Goal: Information Seeking & Learning: Compare options

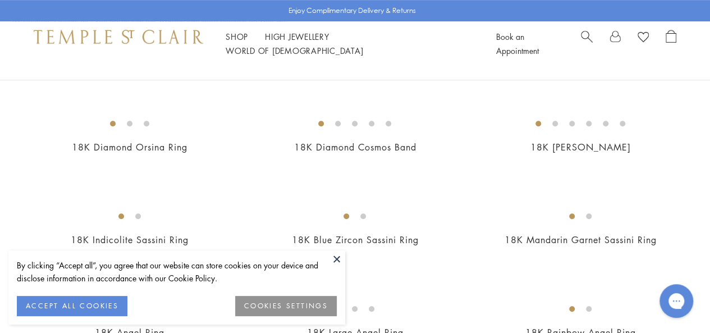
scroll to position [281, 0]
click at [339, 259] on button at bounding box center [336, 258] width 17 height 17
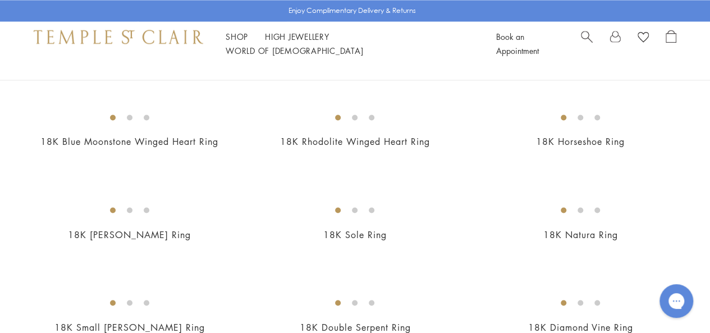
scroll to position [1123, 0]
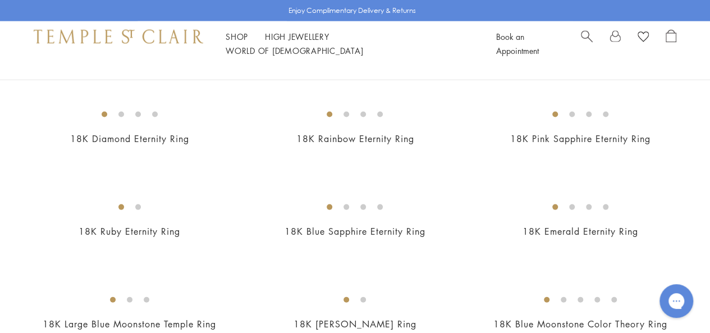
drag, startPoint x: 152, startPoint y: 271, endPoint x: 564, endPoint y: 281, distance: 412.8
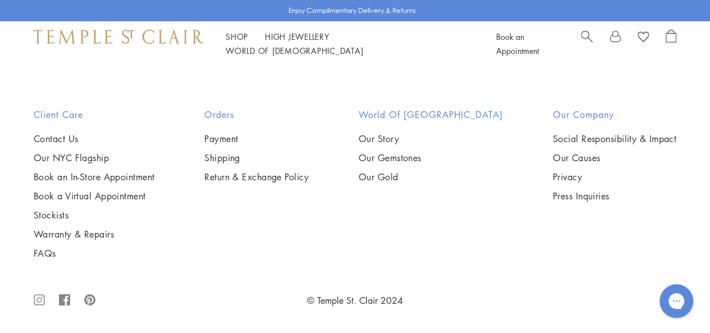
scroll to position [4492, 0]
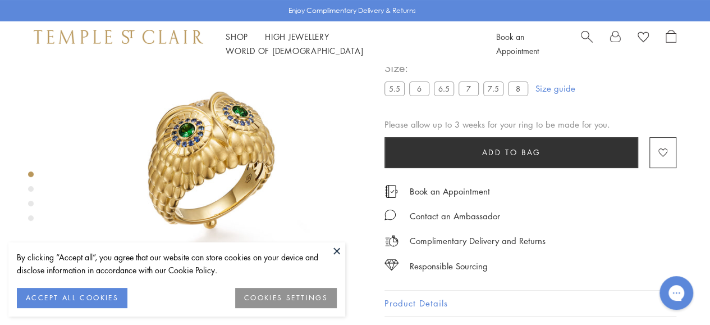
click at [331, 245] on button at bounding box center [336, 250] width 17 height 17
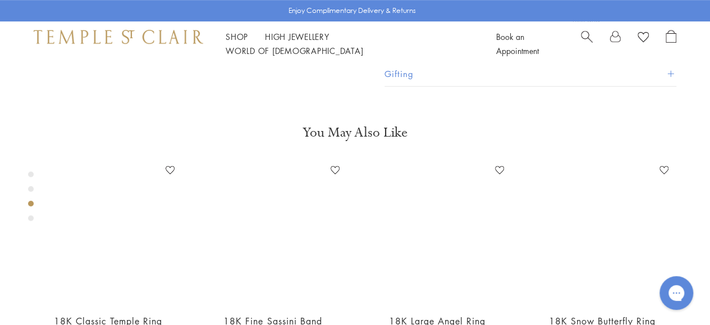
scroll to position [628, 0]
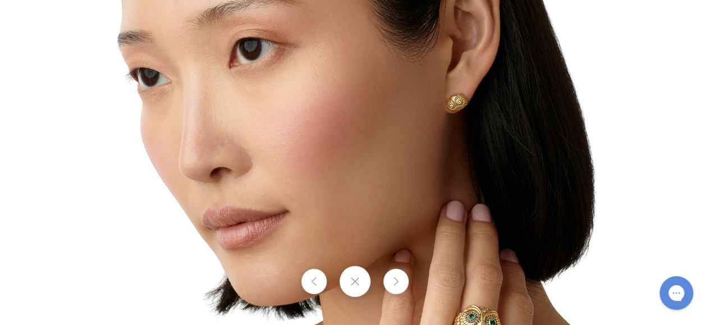
drag, startPoint x: 289, startPoint y: 138, endPoint x: 267, endPoint y: 131, distance: 22.9
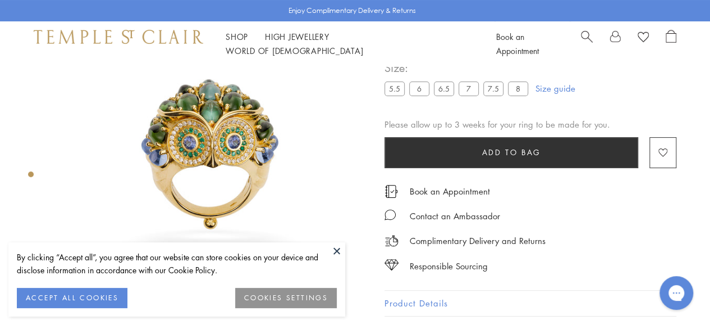
click at [332, 246] on button at bounding box center [336, 250] width 17 height 17
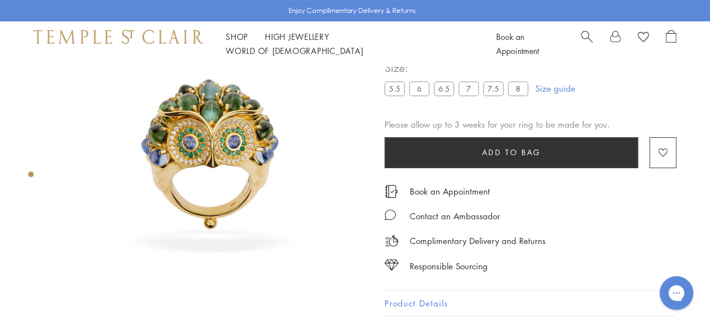
scroll to position [347, 0]
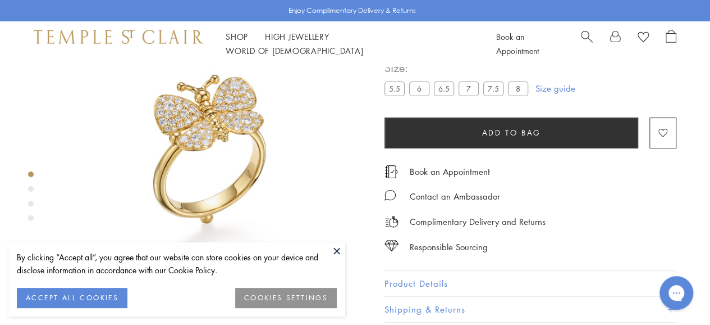
click at [332, 244] on button at bounding box center [336, 250] width 17 height 17
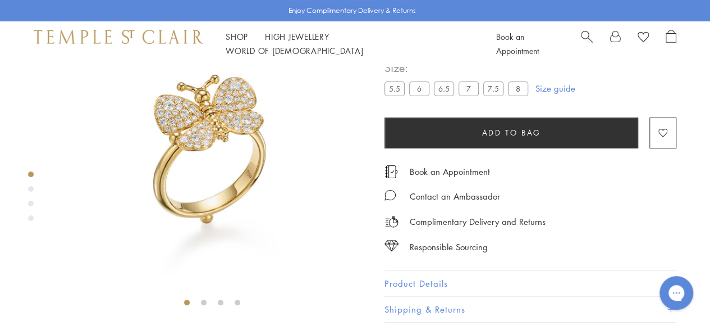
click at [32, 207] on div "Product gallery navigation" at bounding box center [31, 198] width 6 height 61
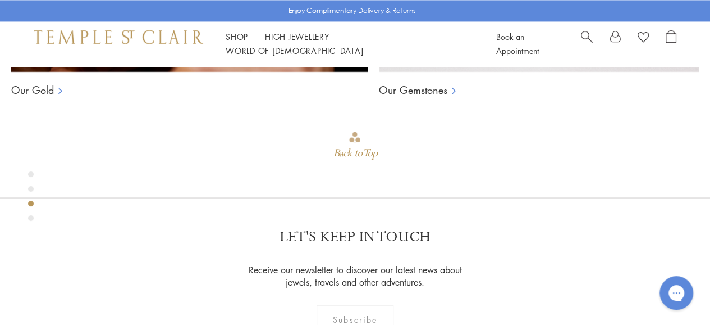
scroll to position [628, 0]
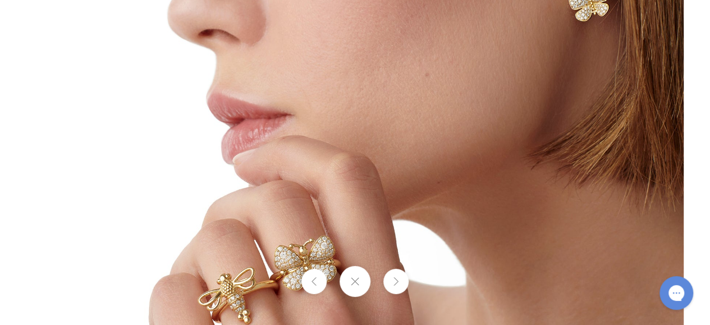
drag, startPoint x: 421, startPoint y: 131, endPoint x: 363, endPoint y: 132, distance: 57.8
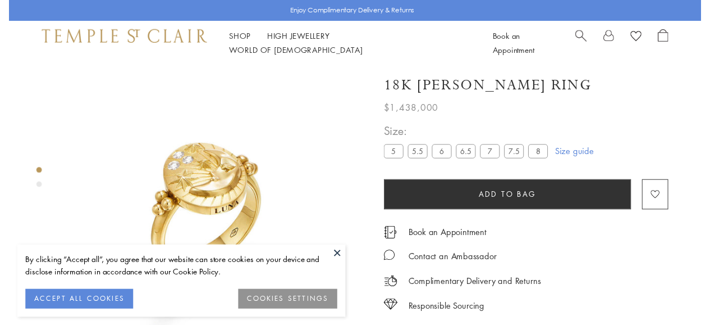
scroll to position [66, 0]
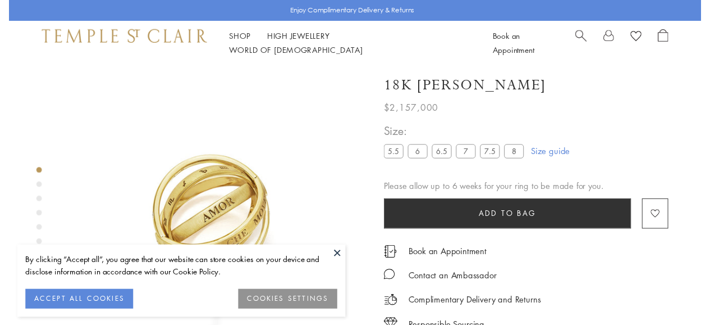
scroll to position [7, 0]
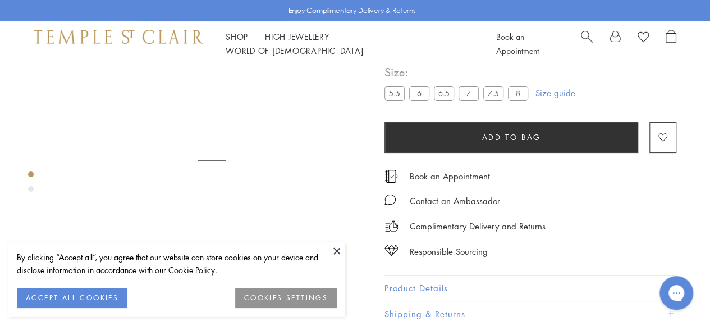
scroll to position [66, 0]
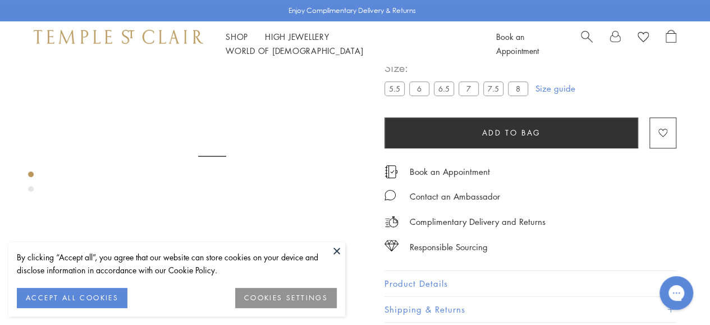
click at [337, 256] on button at bounding box center [336, 250] width 17 height 17
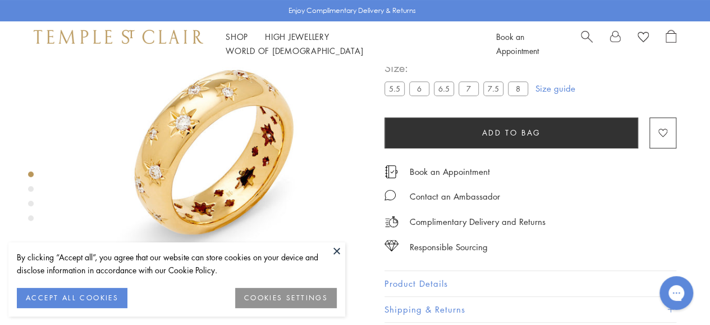
click at [29, 205] on div "Product gallery navigation" at bounding box center [31, 203] width 6 height 6
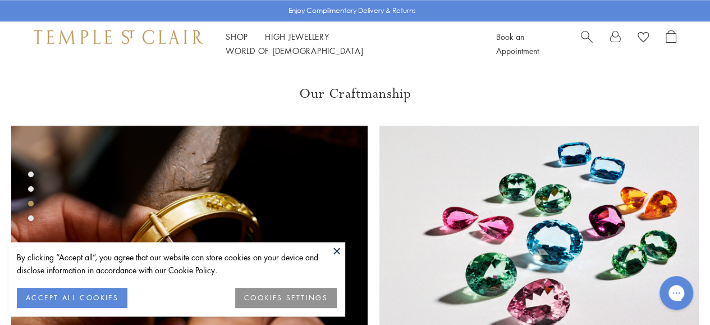
scroll to position [644, 0]
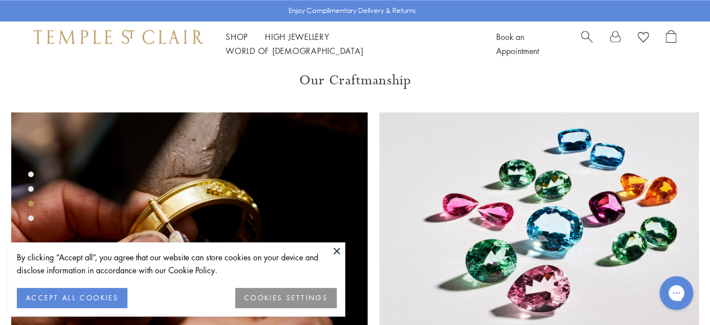
click at [339, 253] on button at bounding box center [336, 250] width 17 height 17
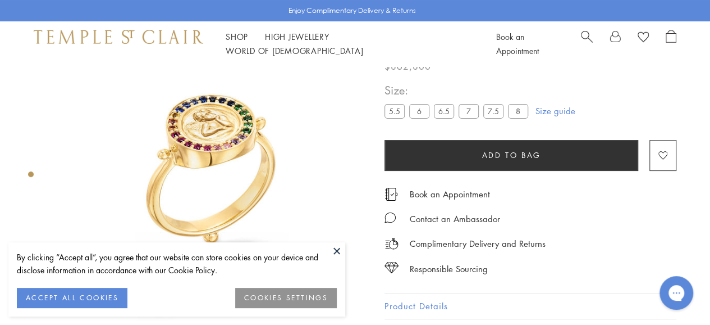
scroll to position [66, 0]
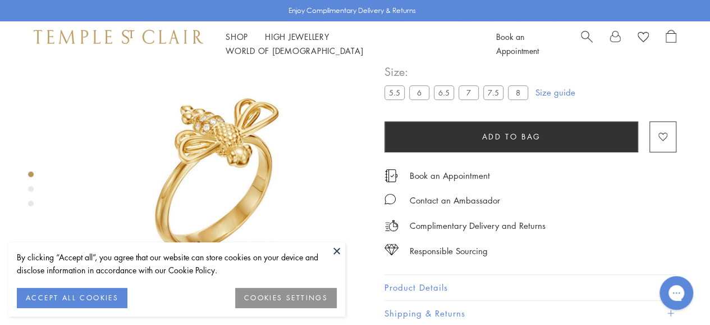
scroll to position [66, 0]
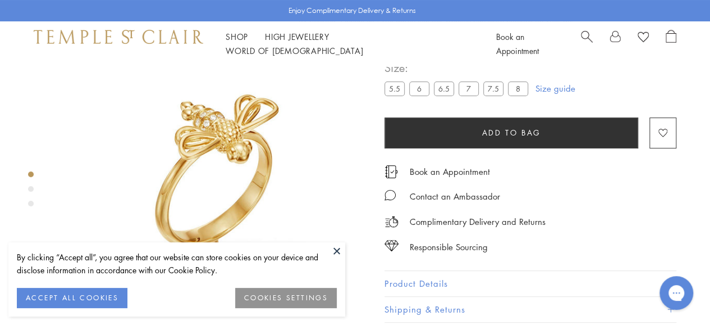
click at [29, 191] on div "Product gallery navigation" at bounding box center [31, 191] width 6 height 47
click at [33, 204] on div "Product gallery navigation" at bounding box center [31, 203] width 6 height 6
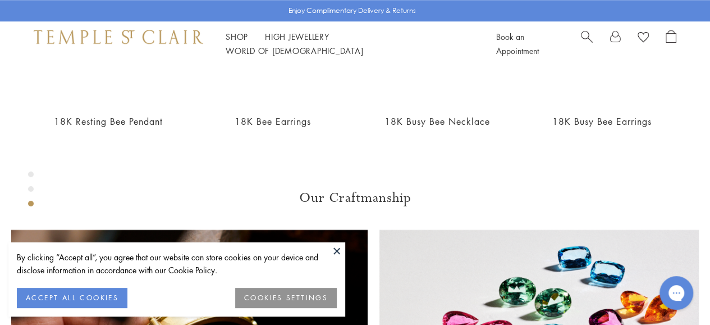
scroll to position [644, 0]
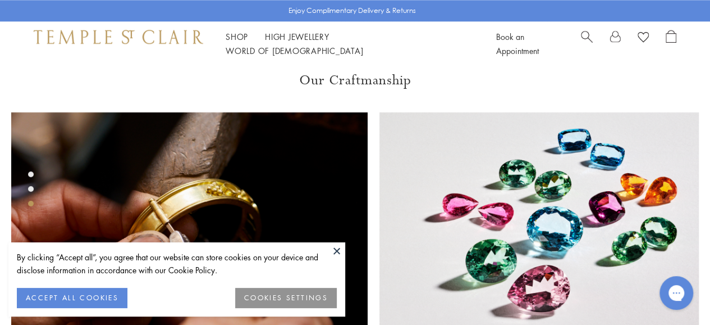
click at [340, 250] on button at bounding box center [336, 250] width 17 height 17
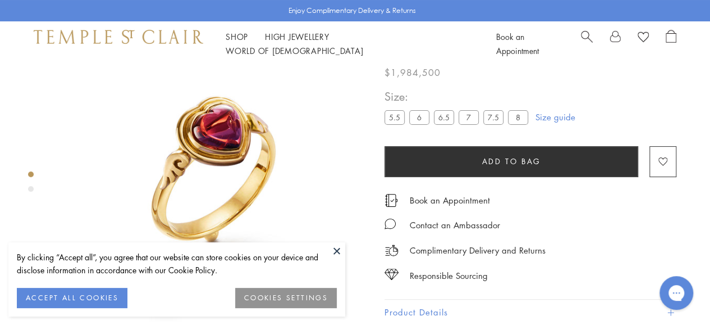
scroll to position [66, 0]
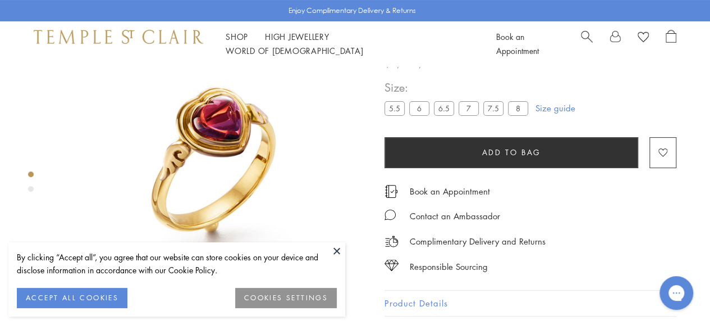
click at [328, 241] on img at bounding box center [212, 156] width 312 height 312
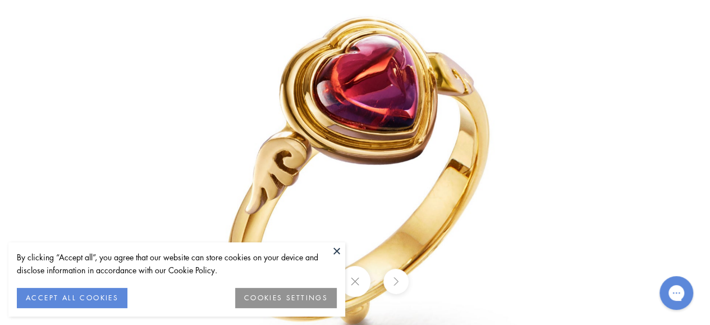
click at [342, 257] on button at bounding box center [336, 250] width 17 height 17
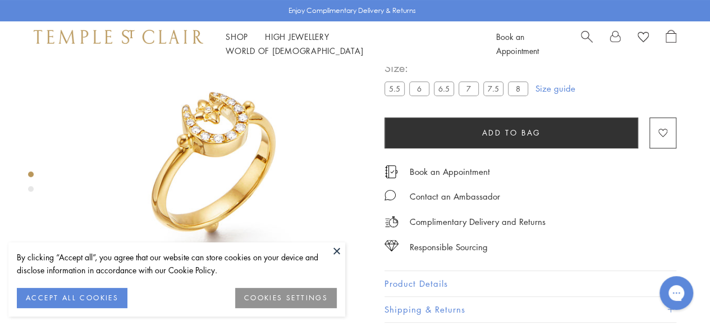
click at [333, 247] on button at bounding box center [336, 250] width 17 height 17
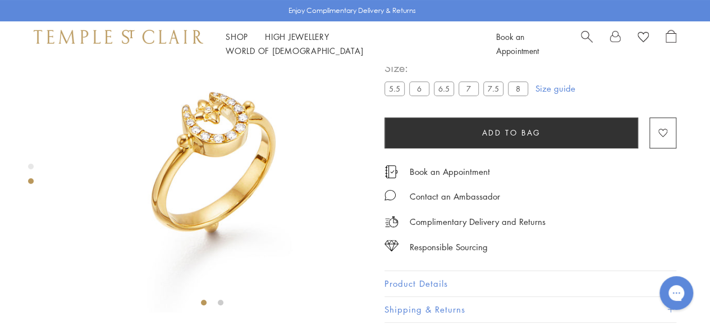
scroll to position [628, 0]
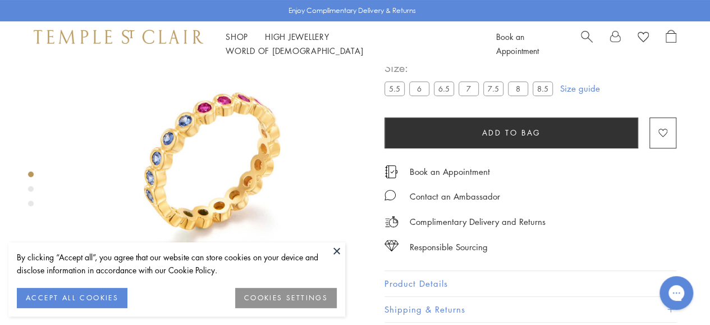
click at [336, 251] on button at bounding box center [336, 250] width 17 height 17
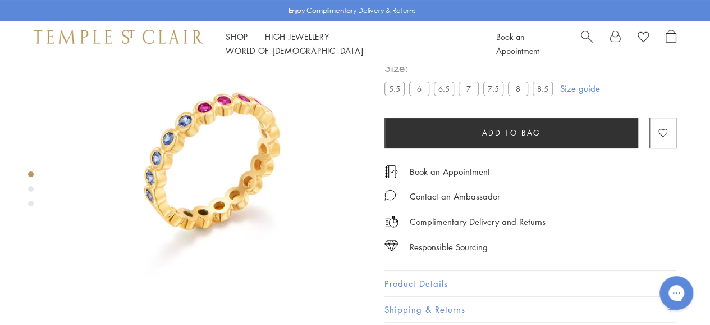
click at [29, 202] on div "Product gallery navigation" at bounding box center [31, 203] width 6 height 6
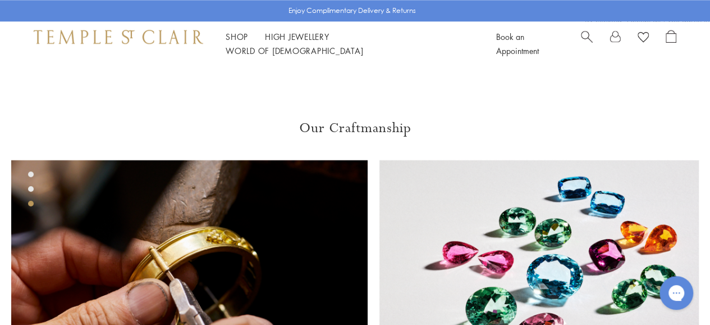
scroll to position [363, 0]
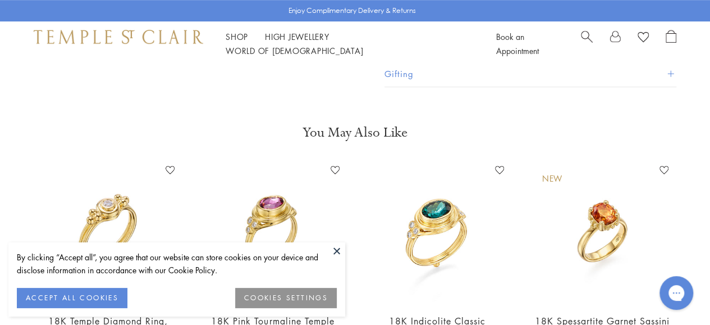
click at [340, 251] on button at bounding box center [336, 250] width 17 height 17
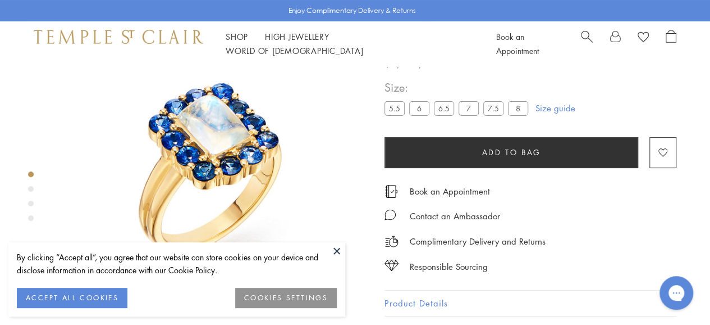
click at [334, 245] on button at bounding box center [336, 250] width 17 height 17
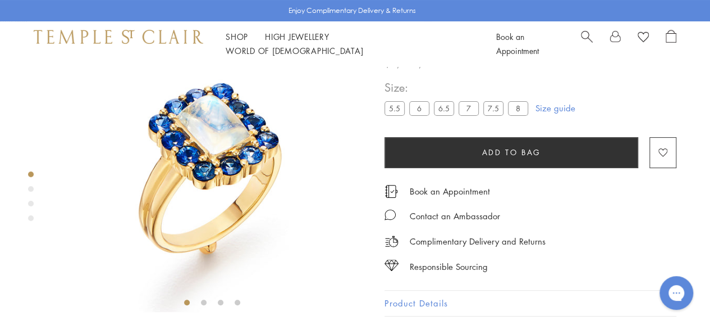
click at [30, 188] on div "Product gallery navigation" at bounding box center [31, 189] width 6 height 6
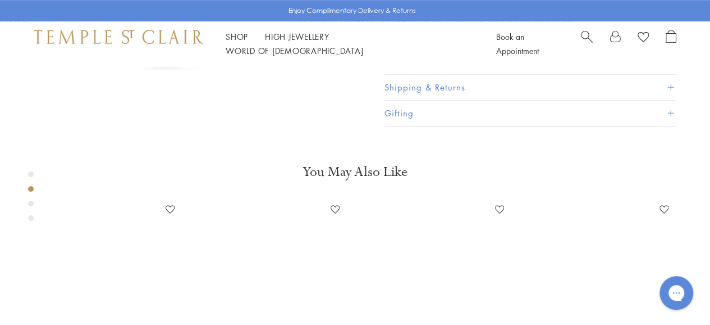
scroll to position [333, 0]
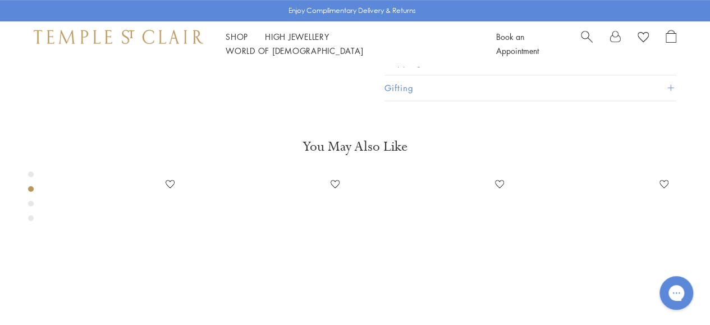
click at [29, 199] on div "Product gallery navigation" at bounding box center [31, 198] width 6 height 61
